Goal: Task Accomplishment & Management: Complete application form

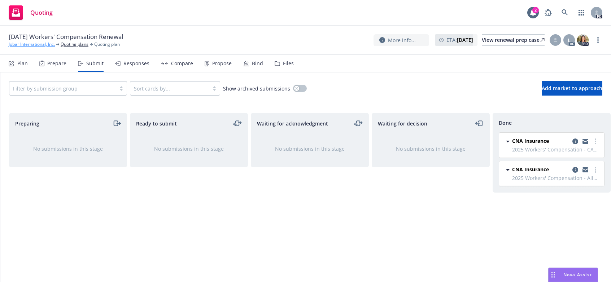
click at [22, 45] on link "Jobar International, Inc." at bounding box center [32, 44] width 46 height 6
